Goal: Transaction & Acquisition: Purchase product/service

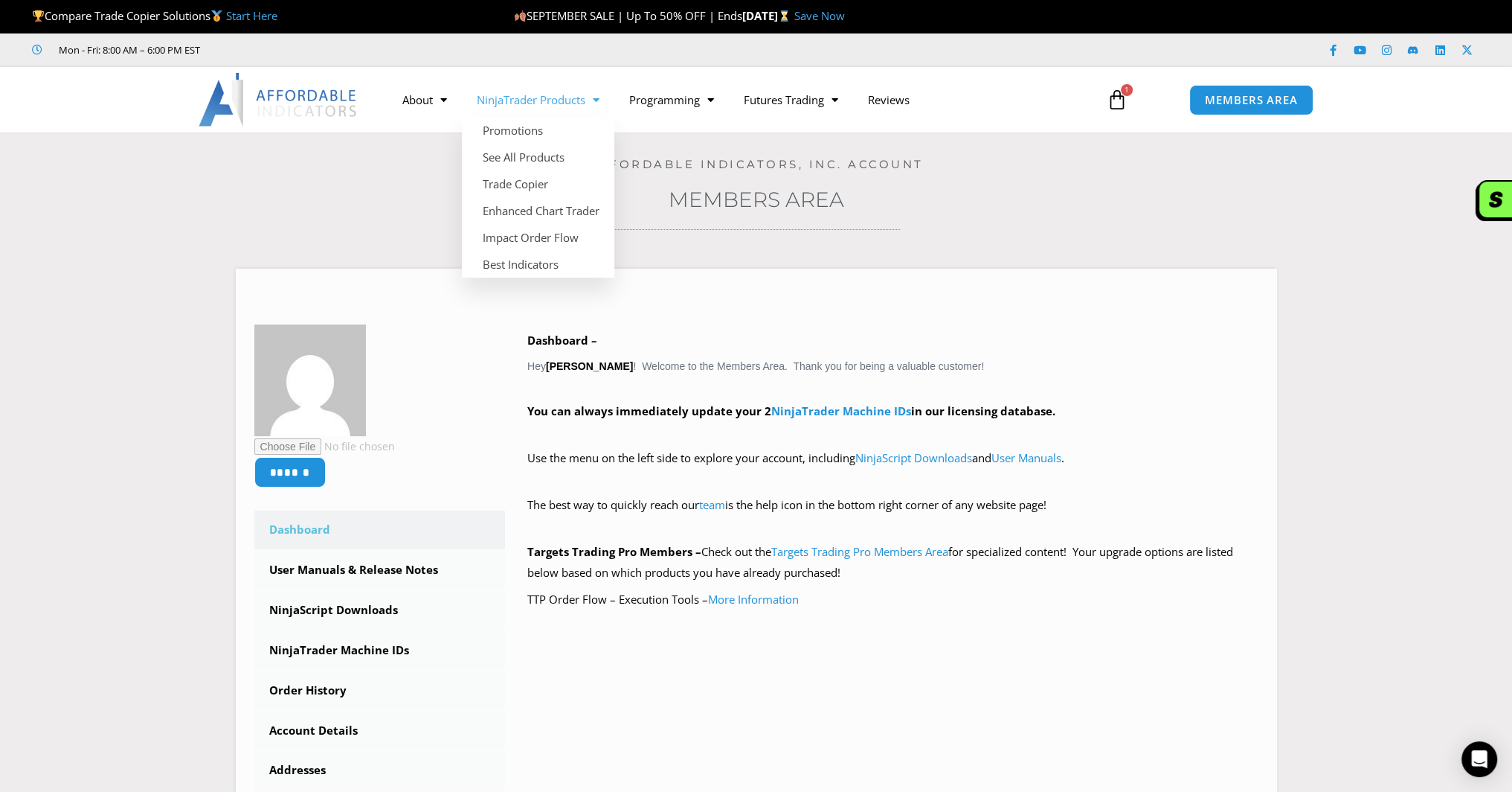
click at [544, 102] on link "NinjaTrader Products" at bounding box center [538, 99] width 153 height 34
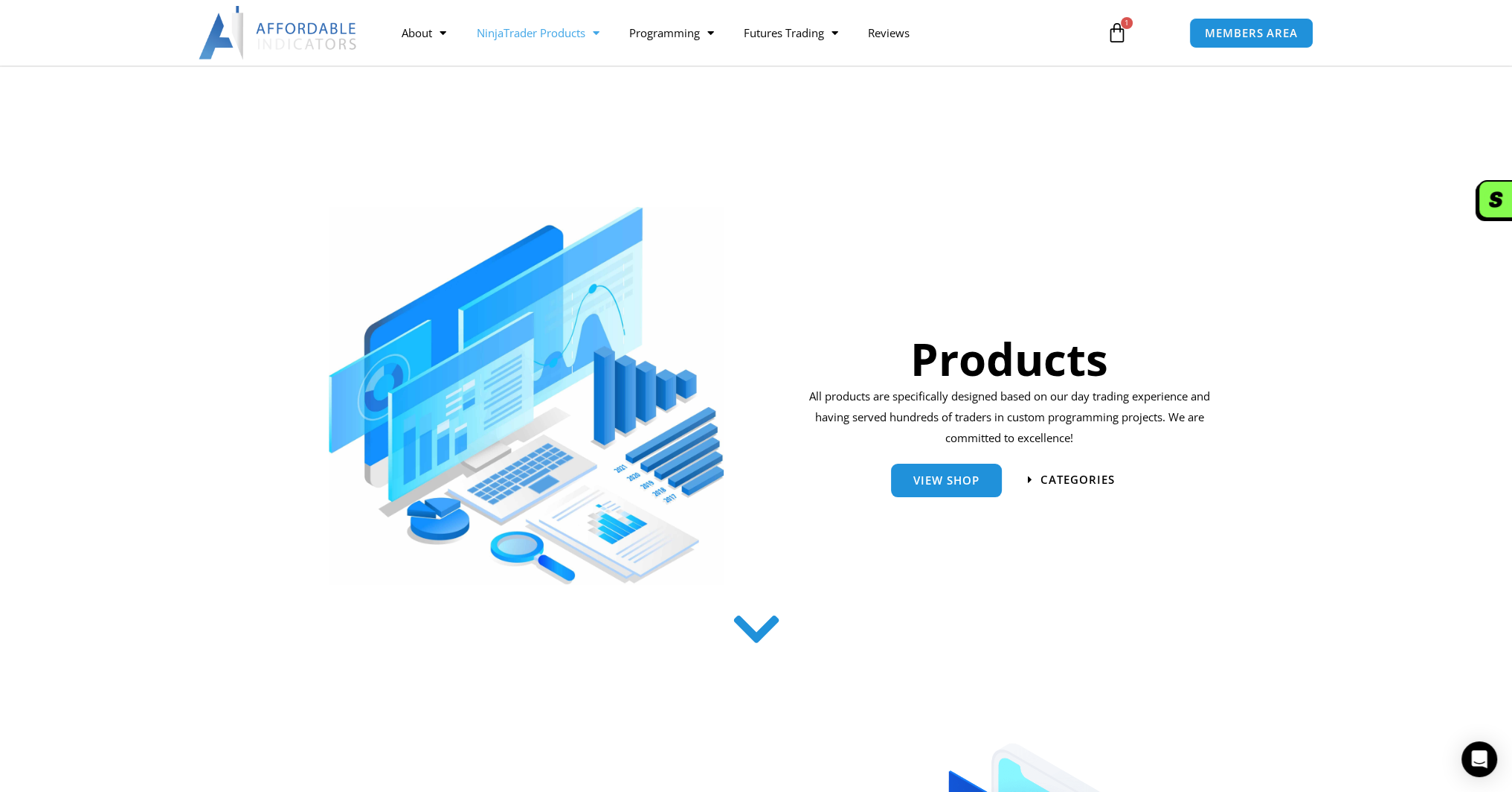
scroll to position [322, 0]
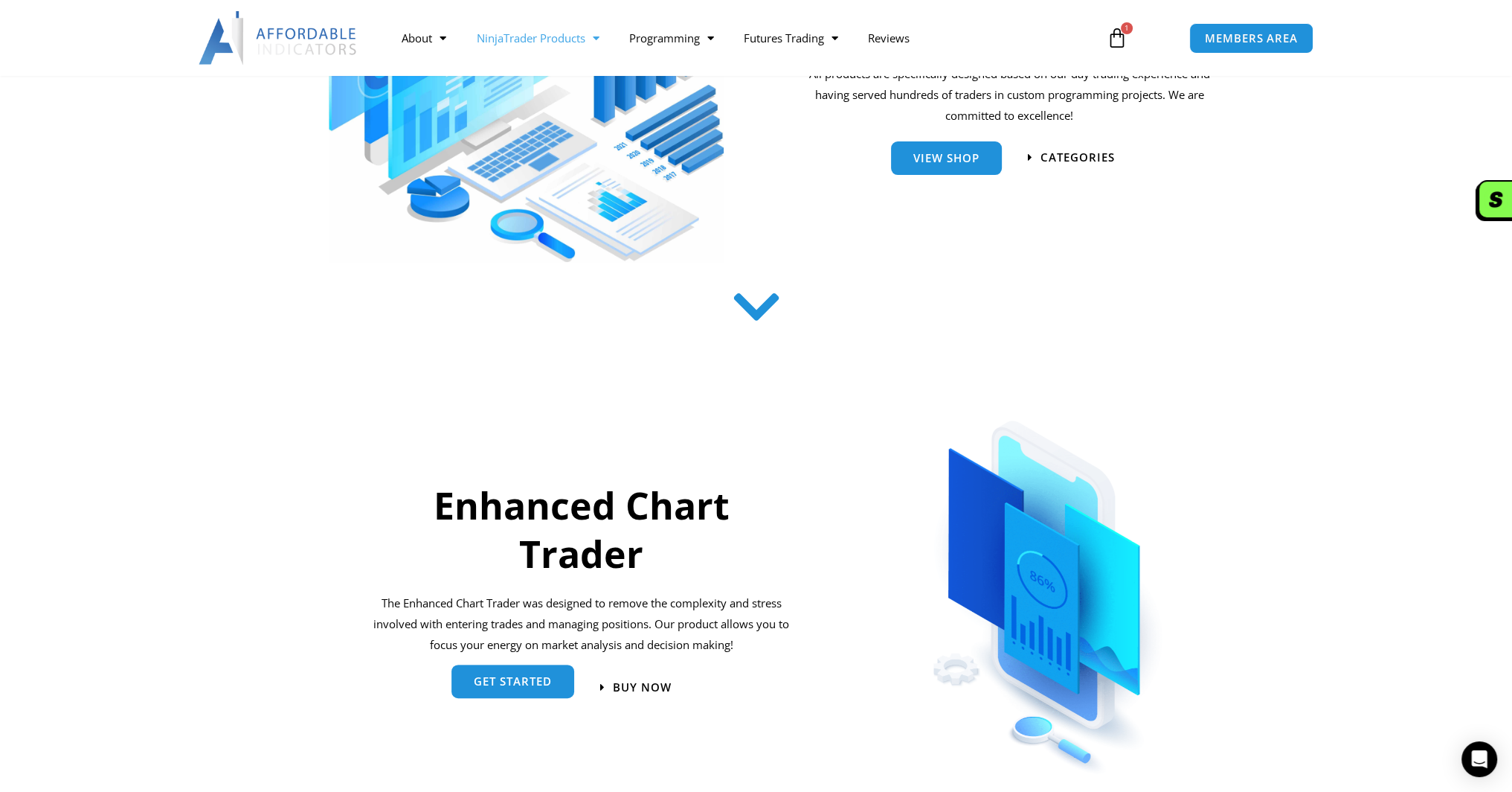
click at [537, 679] on span "get started" at bounding box center [512, 681] width 78 height 11
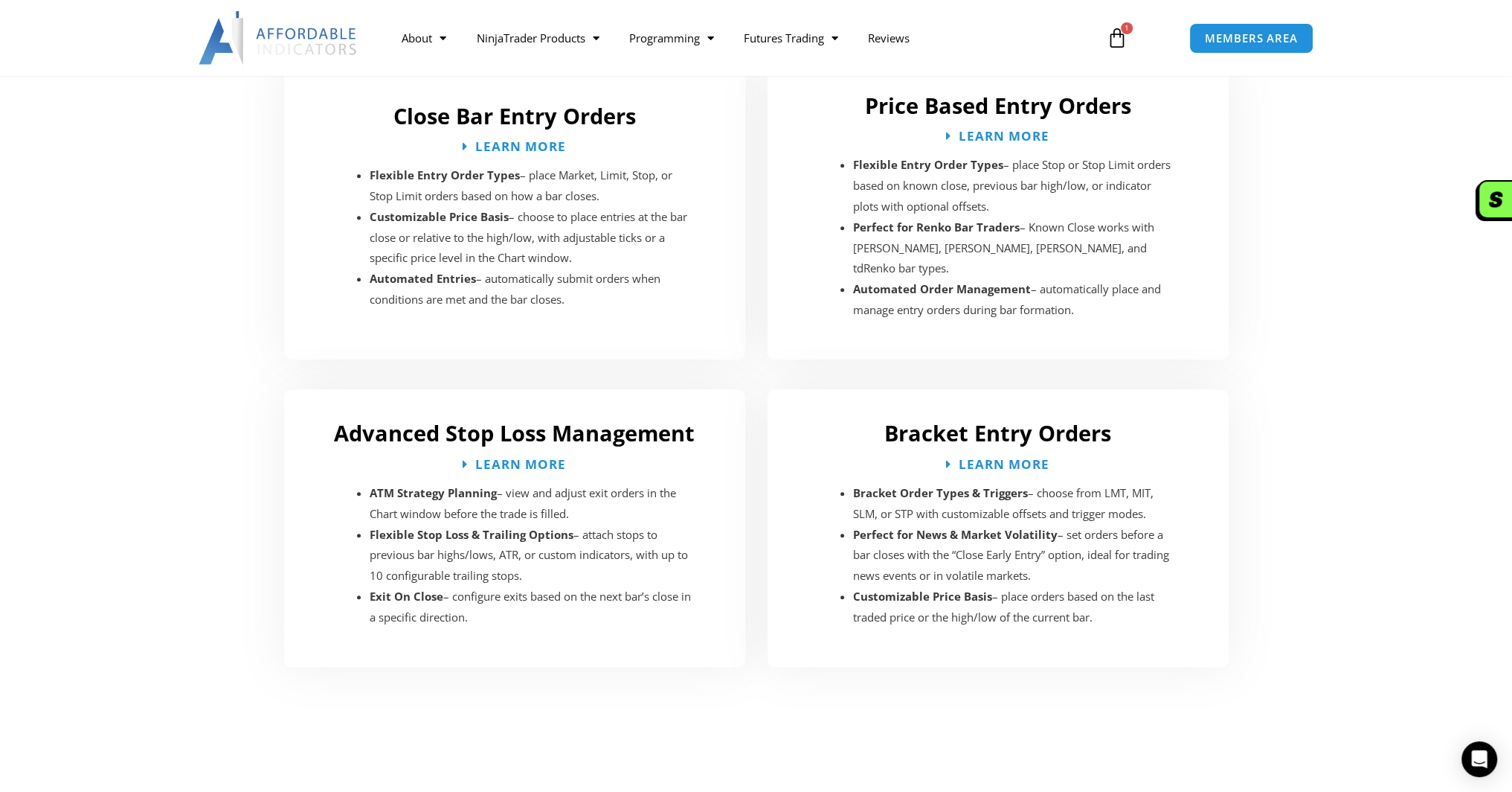
scroll to position [2257, 0]
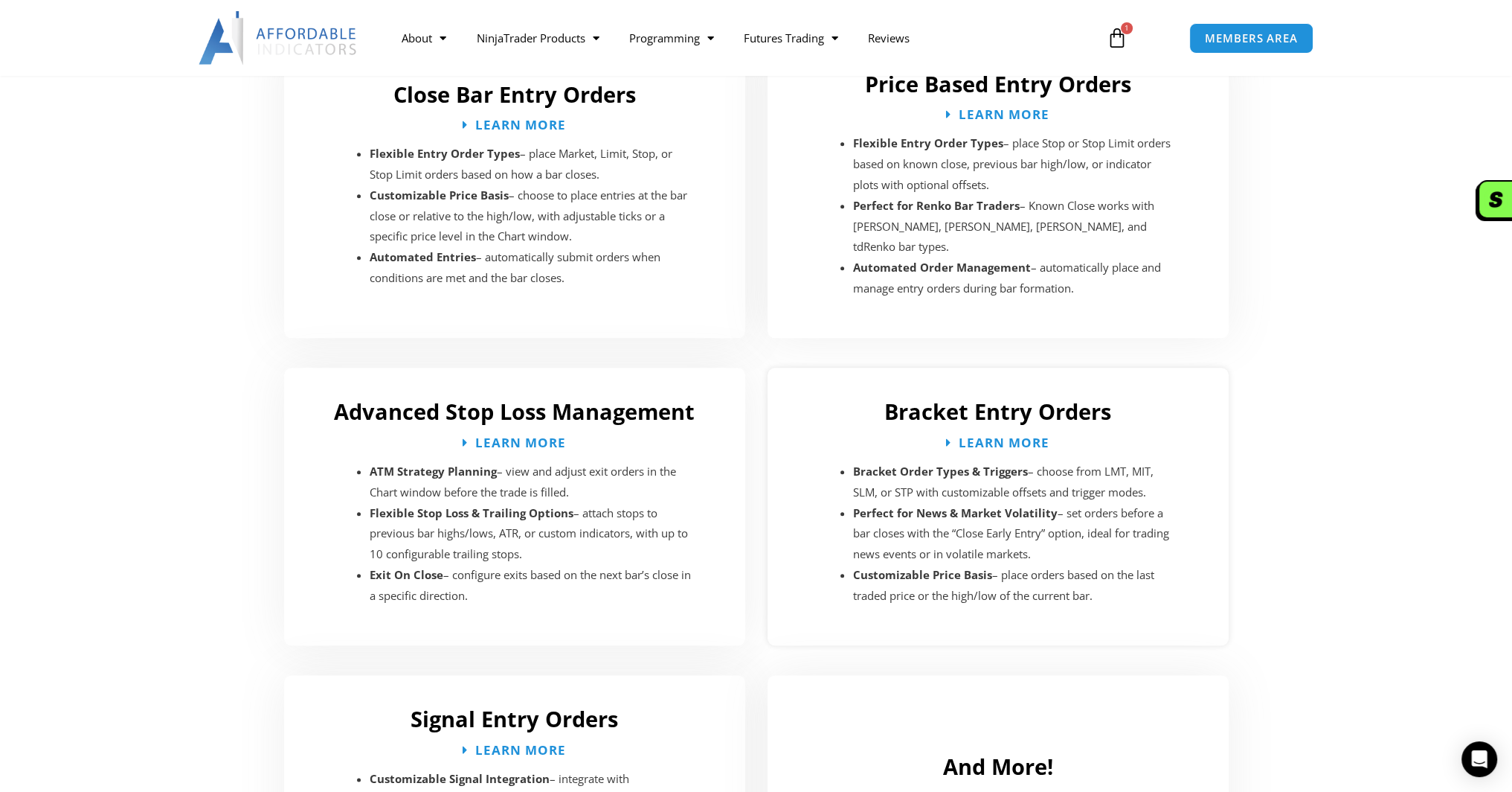
click at [1014, 397] on h2 "Bracket Entry Orders" at bounding box center [998, 411] width 432 height 29
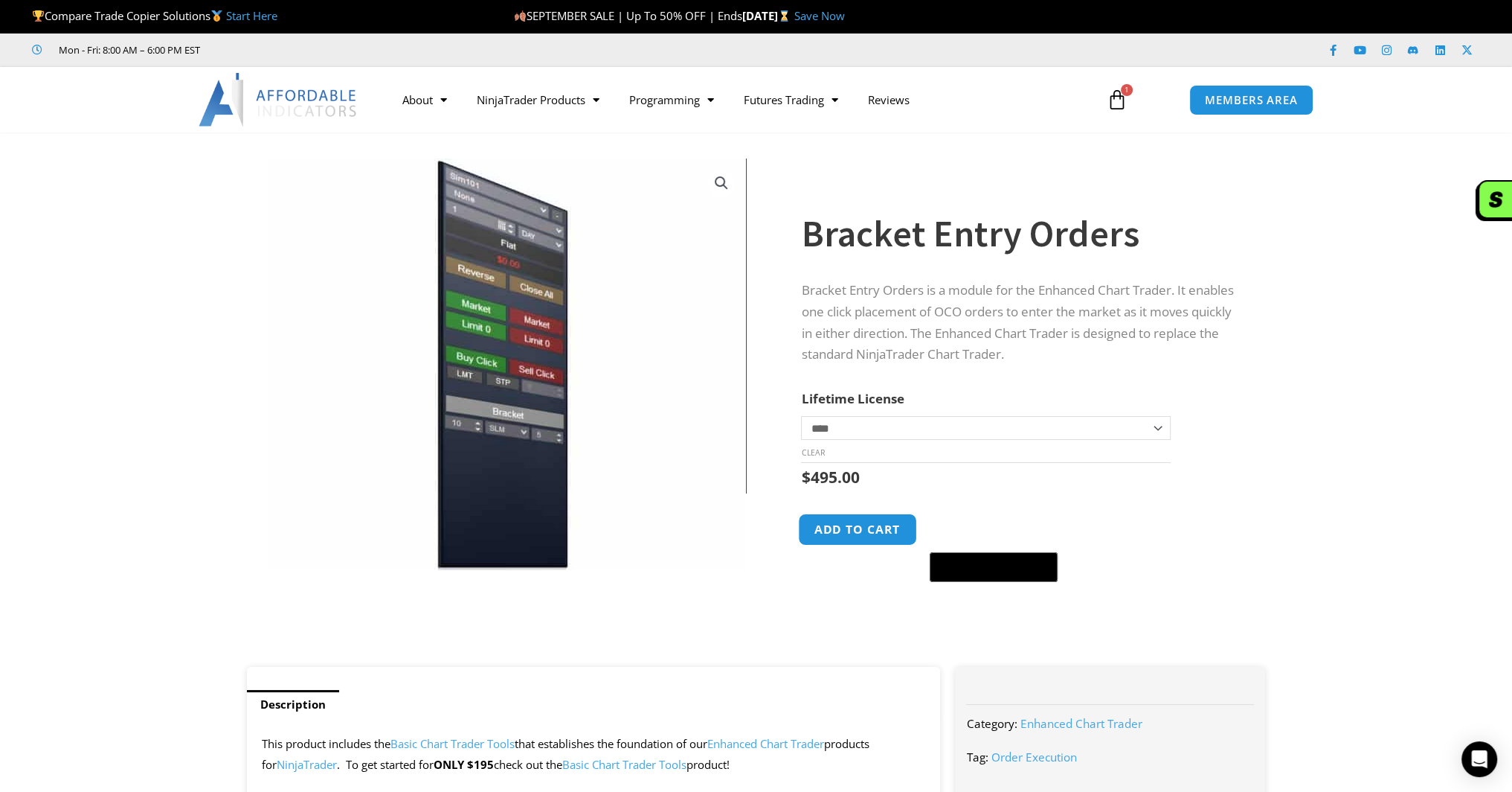
click at [848, 532] on button "Add to cart" at bounding box center [857, 529] width 119 height 32
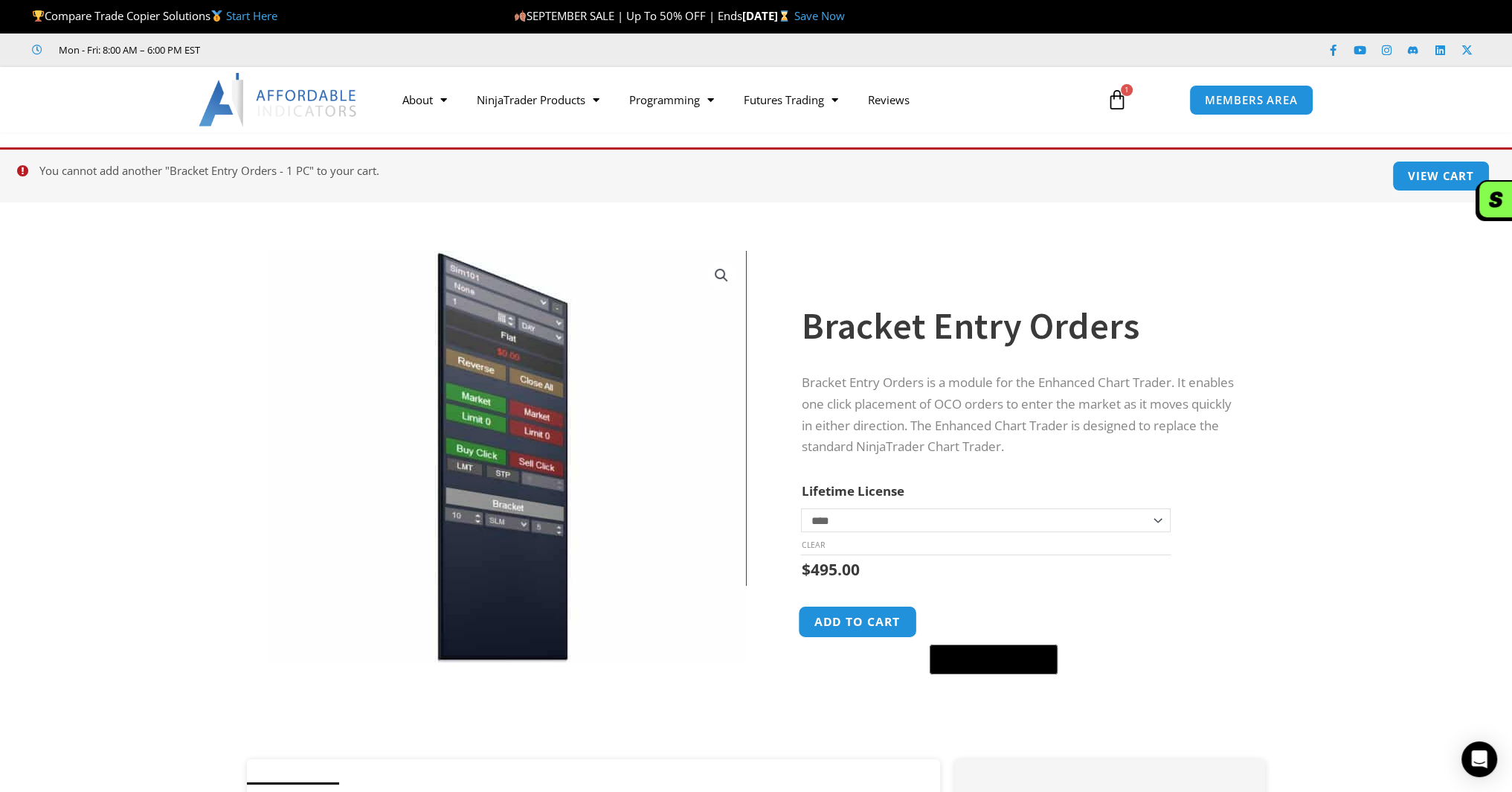
click at [868, 620] on button "Add to cart" at bounding box center [857, 621] width 119 height 32
click at [1118, 97] on icon at bounding box center [1118, 100] width 21 height 21
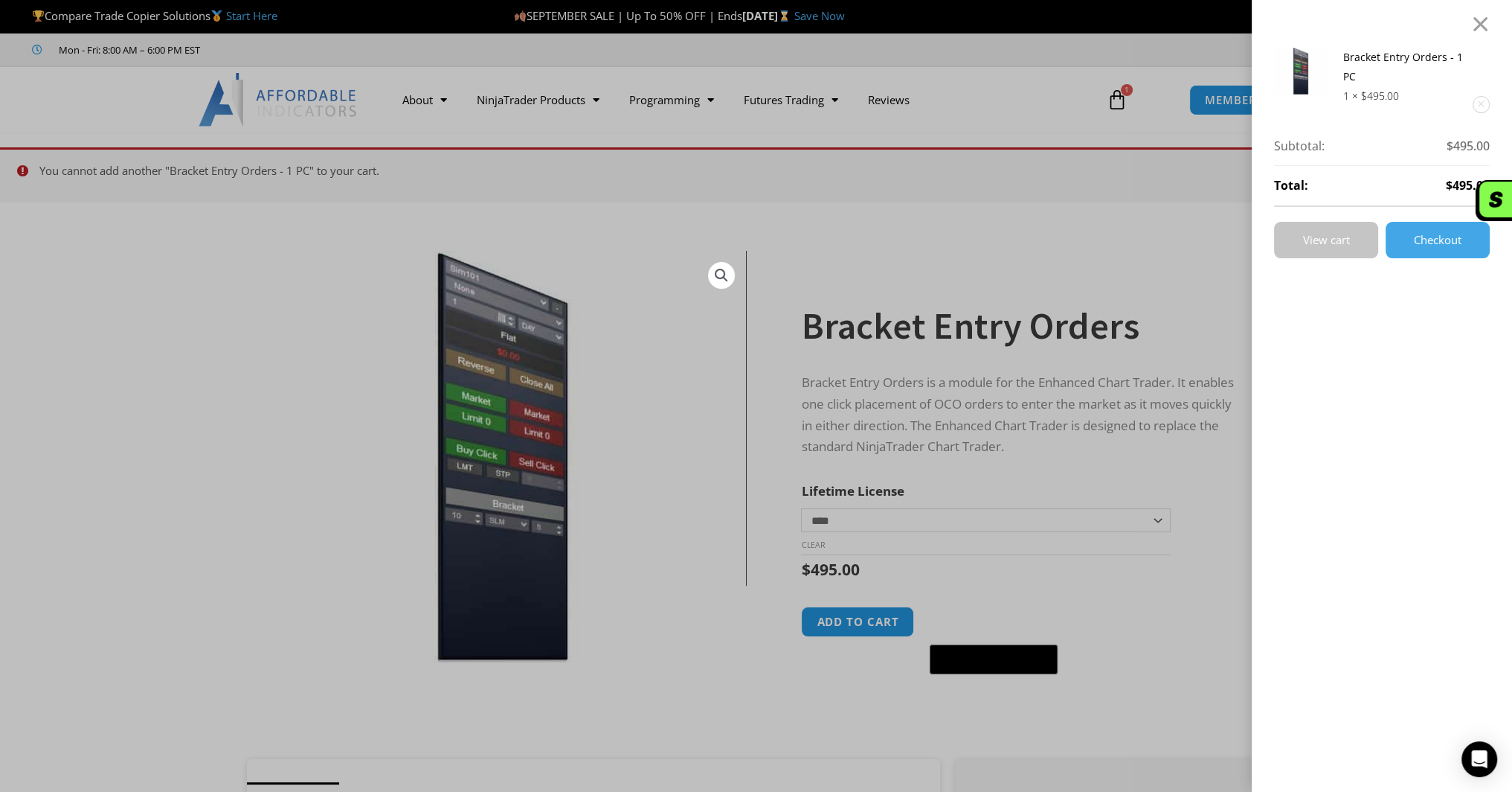
click at [1344, 246] on link "View cart" at bounding box center [1326, 240] width 104 height 36
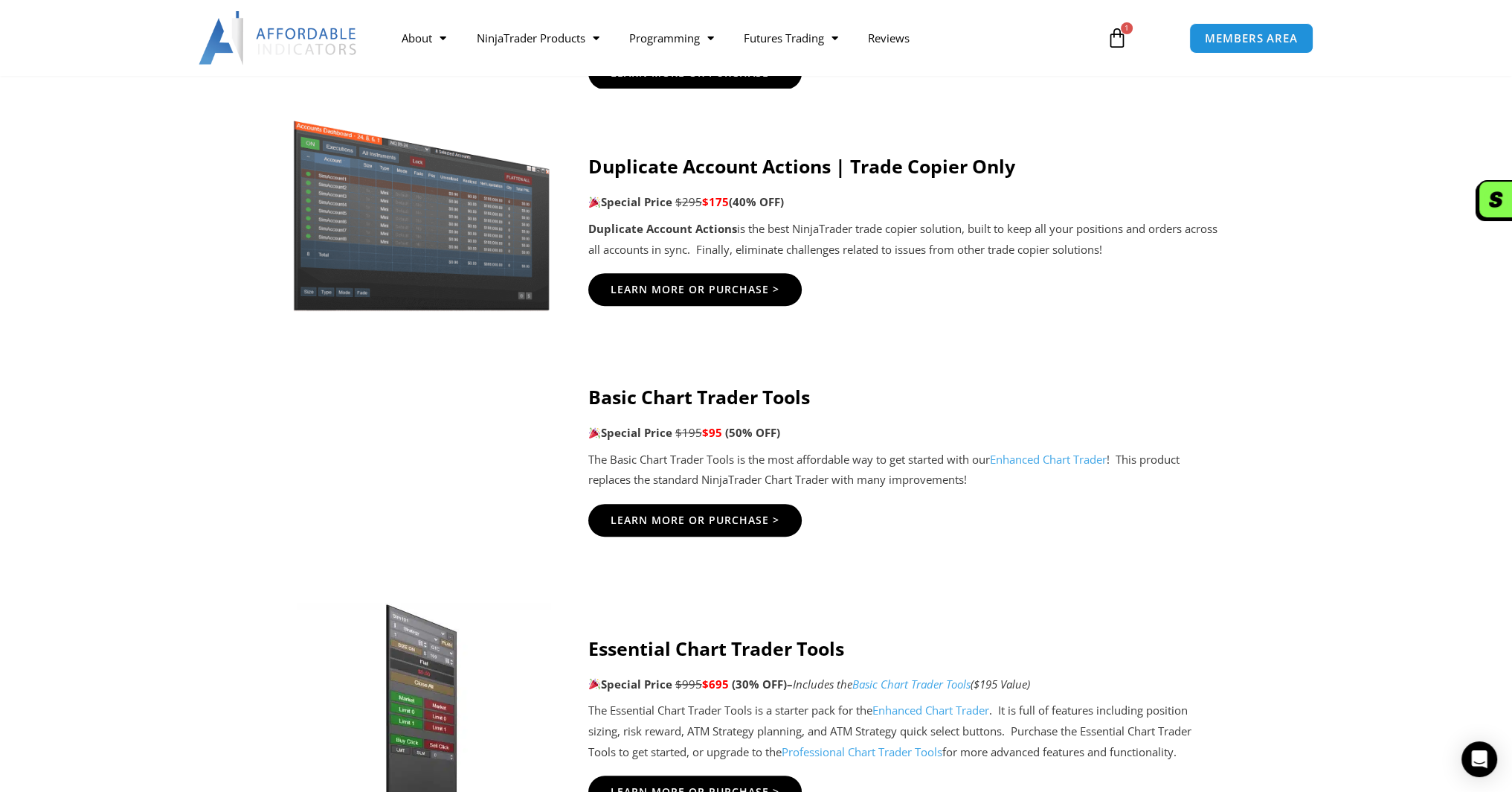
scroll to position [967, 0]
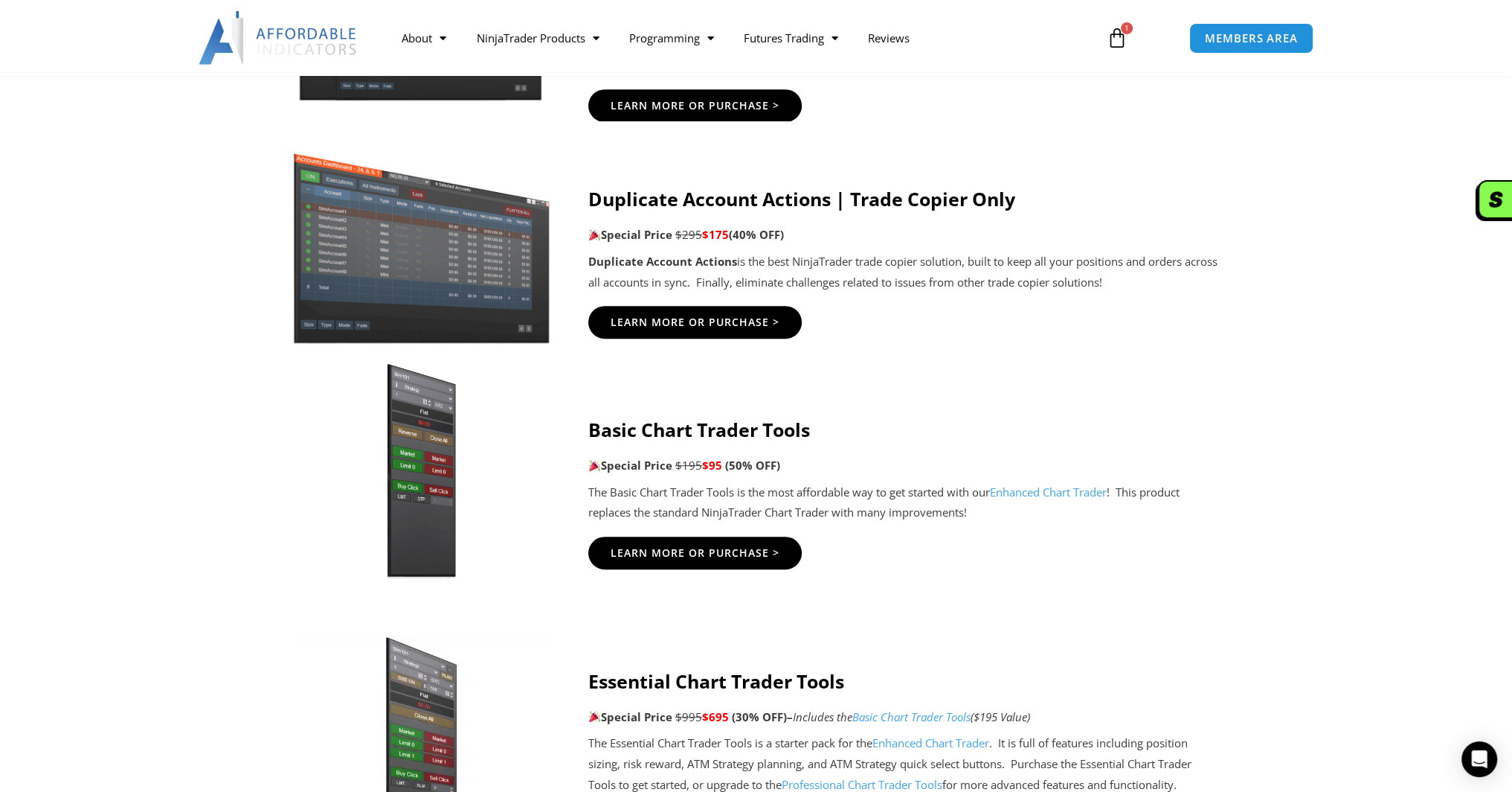
click at [1119, 13] on div "About Contact Us Premium Support Team Partners NinjaTrader NinjaTrader FAQ Ninj…" at bounding box center [755, 38] width 1190 height 76
click at [1123, 38] on icon at bounding box center [1118, 38] width 21 height 21
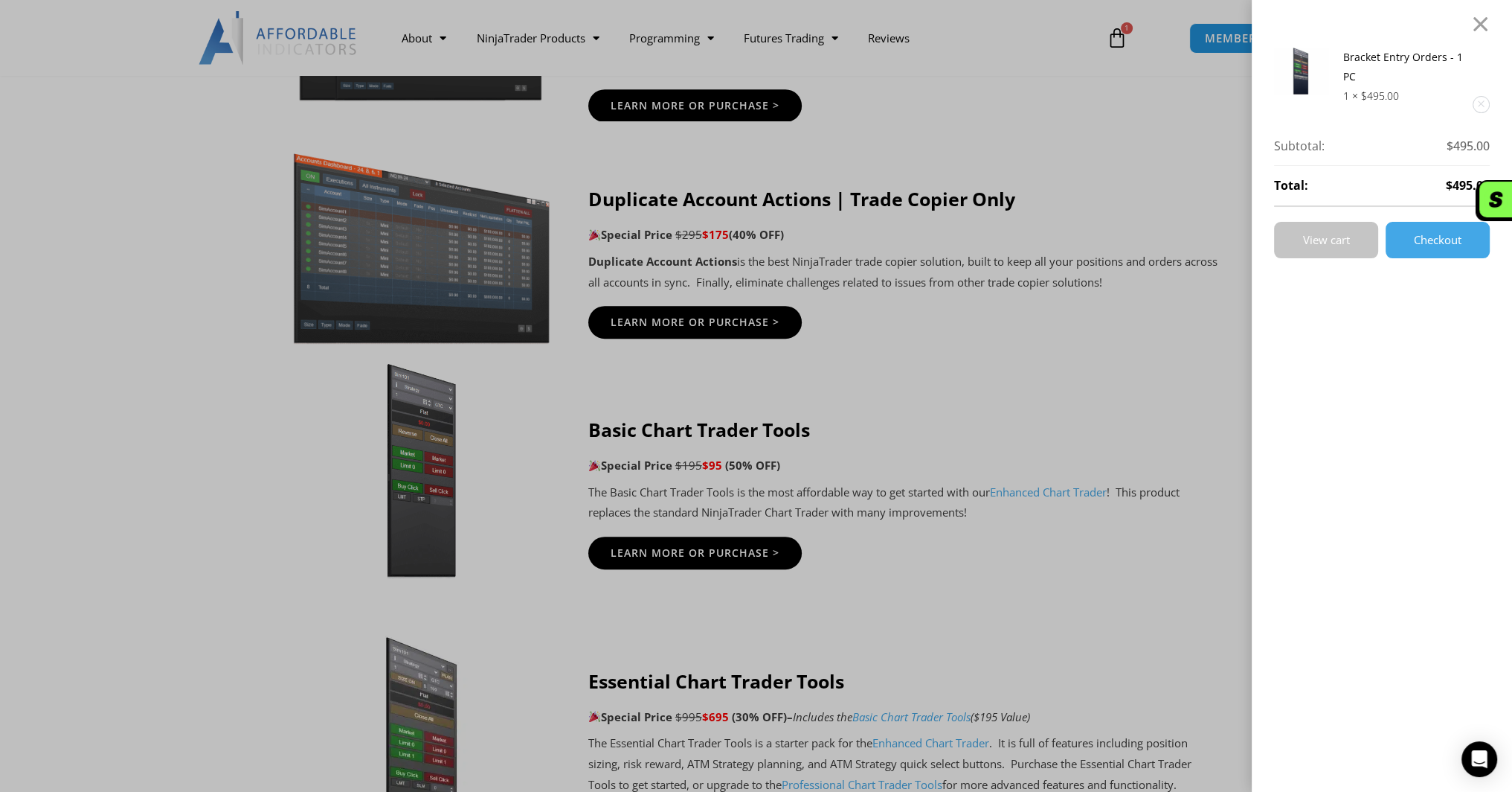
click at [1321, 245] on span "View cart" at bounding box center [1326, 239] width 47 height 11
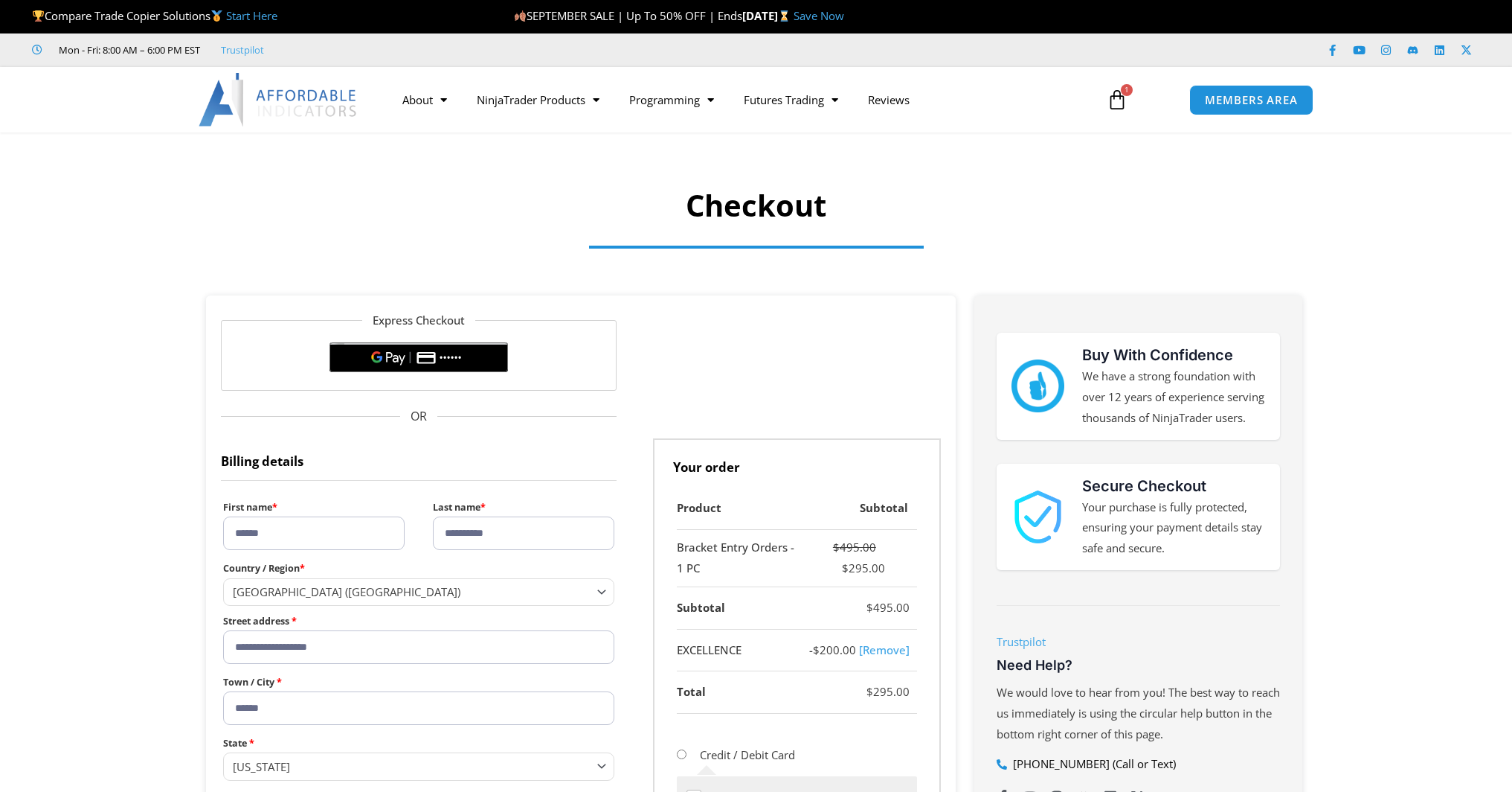
select select "**"
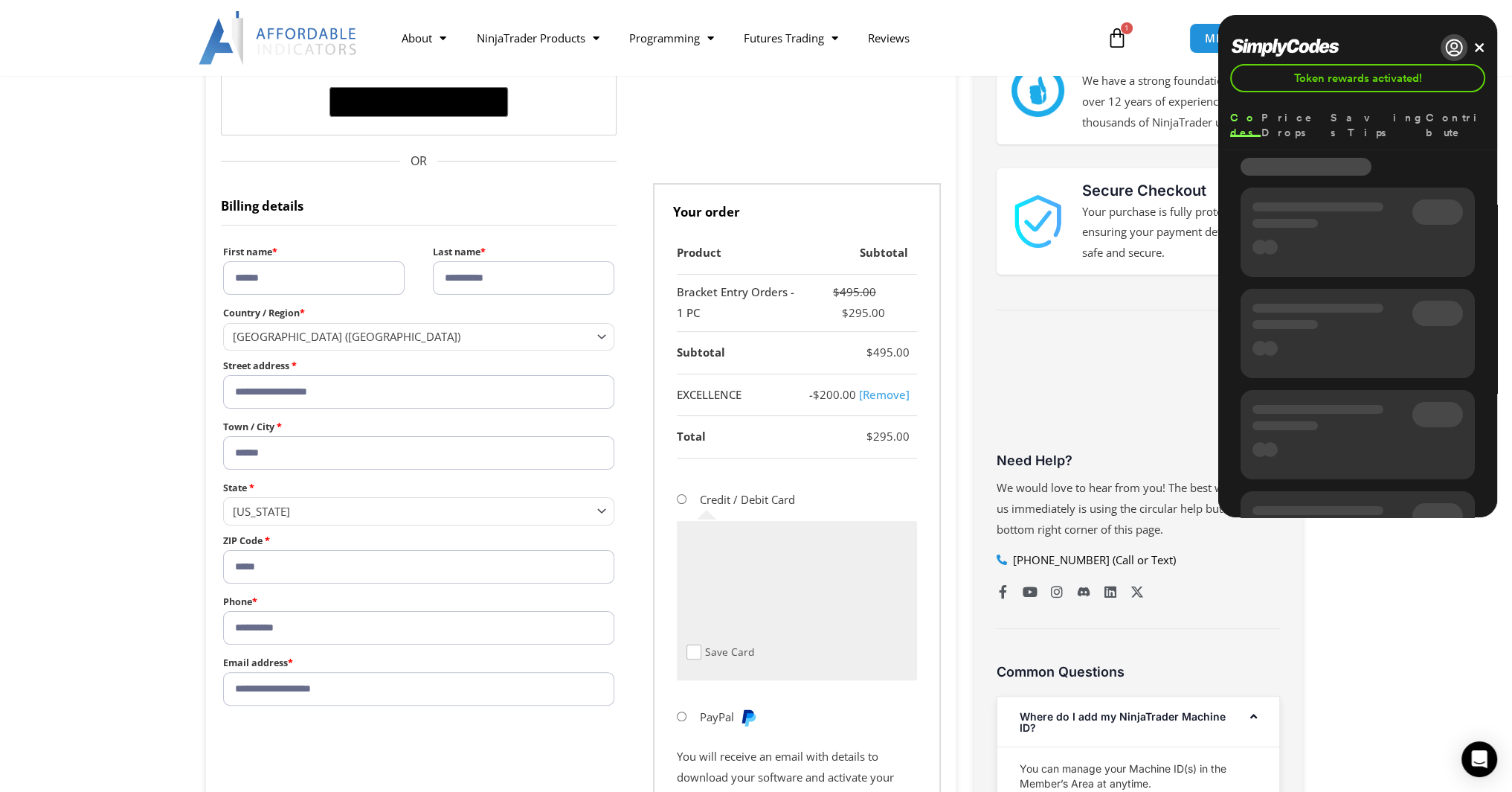
scroll to position [322, 0]
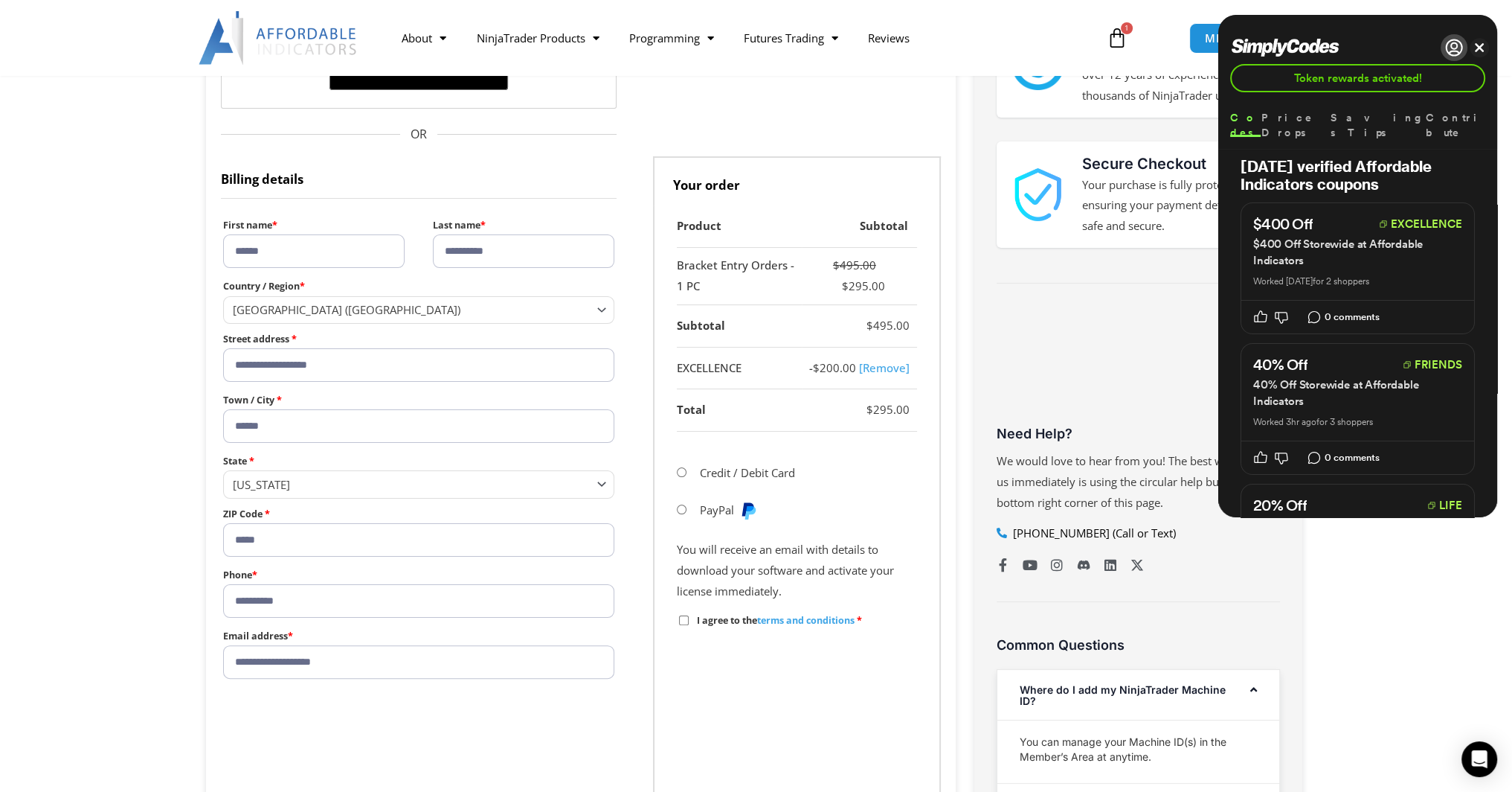
click at [1478, 43] on button "Close" at bounding box center [1479, 48] width 12 height 12
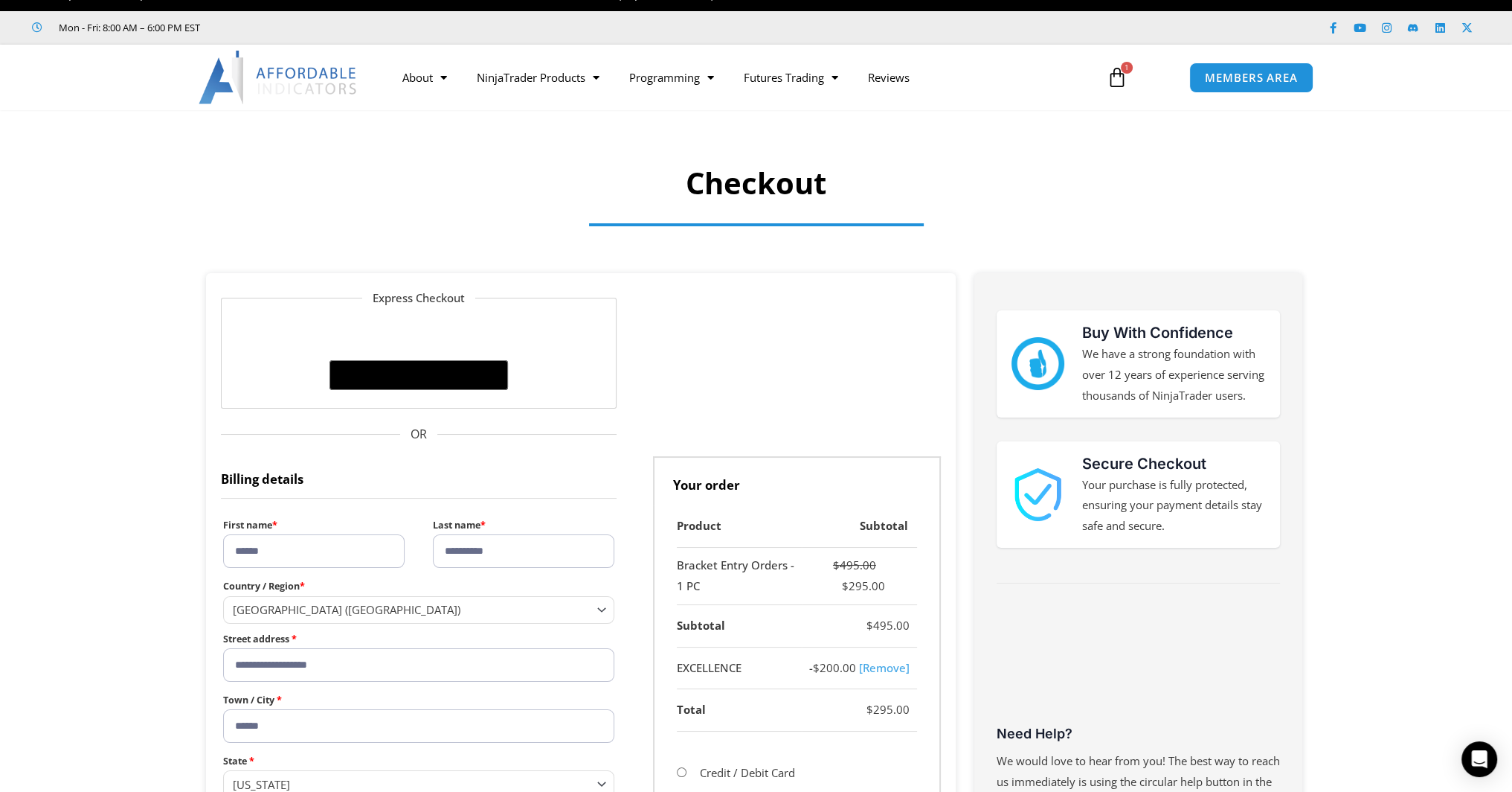
scroll to position [0, 0]
